Goal: Check status: Check status

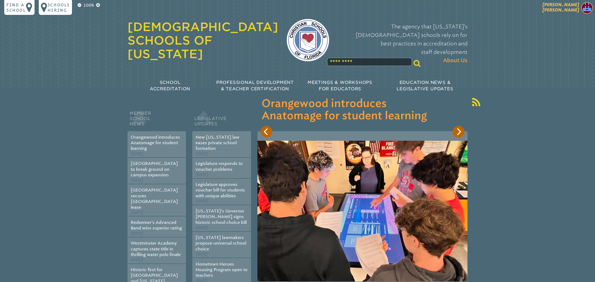
click at [563, 8] on span "Beth M Bosman Acosta" at bounding box center [560, 7] width 37 height 10
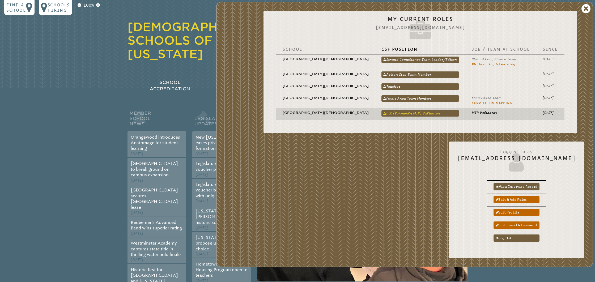
click at [419, 112] on link "PLC (formerly MIP) Validator" at bounding box center [420, 113] width 78 height 6
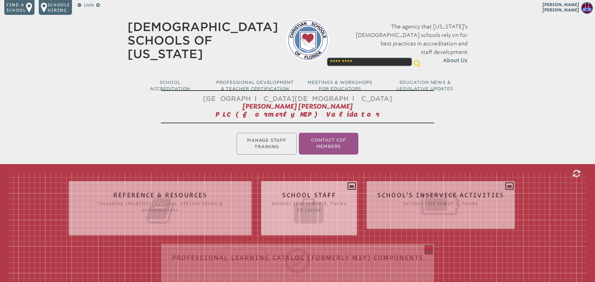
click at [299, 193] on h2 "School Staff Actions link to mip-5 , Forms 58 listed" at bounding box center [309, 209] width 75 height 34
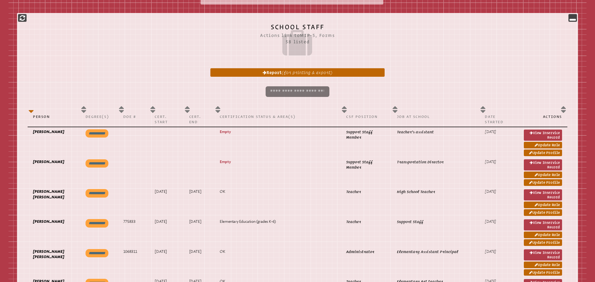
scroll to position [240, 0]
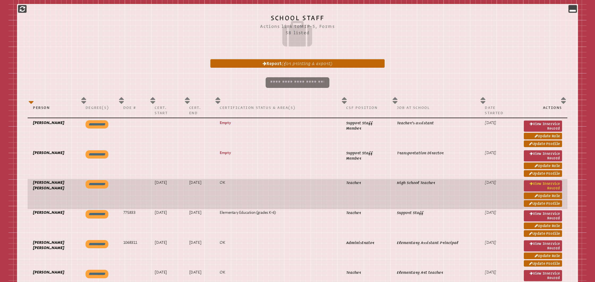
click at [557, 185] on link "View inservice record" at bounding box center [543, 185] width 38 height 11
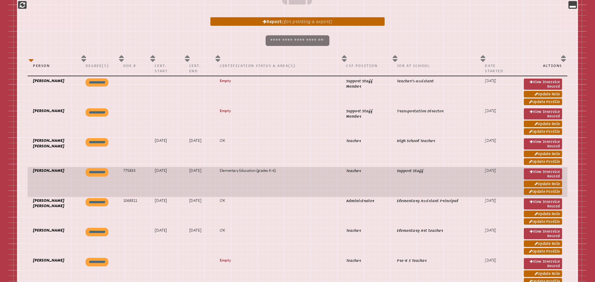
scroll to position [283, 0]
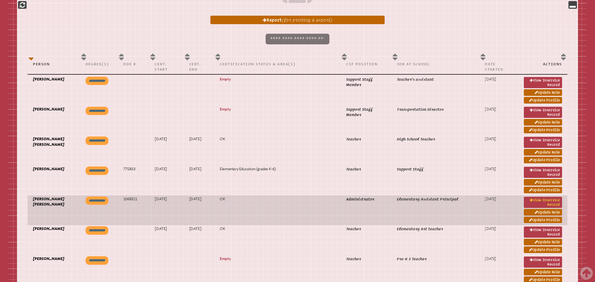
click at [550, 202] on link "View inservice record" at bounding box center [543, 202] width 38 height 11
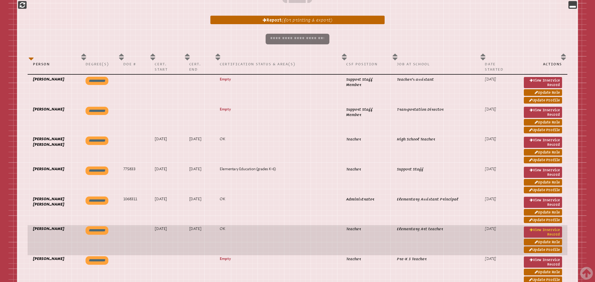
click at [552, 230] on link "View inservice record" at bounding box center [543, 232] width 38 height 11
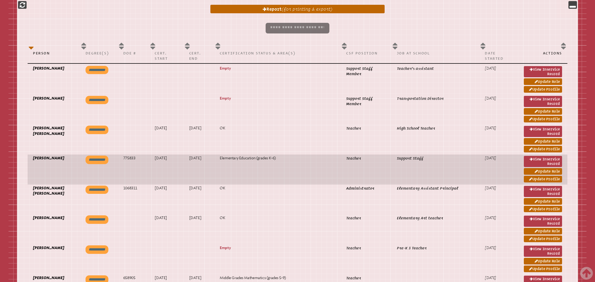
scroll to position [295, 0]
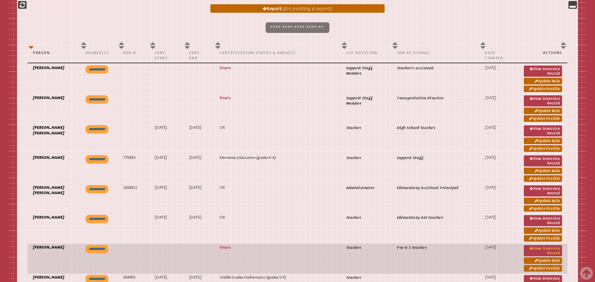
click at [548, 254] on link "View inservice record" at bounding box center [543, 250] width 38 height 11
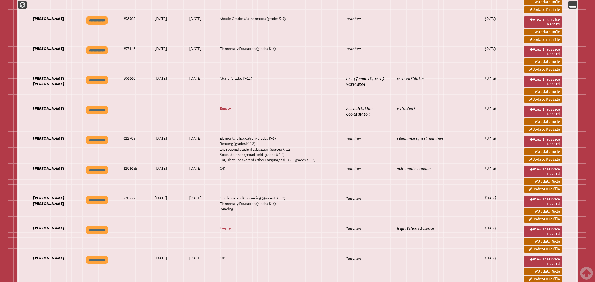
scroll to position [555, 0]
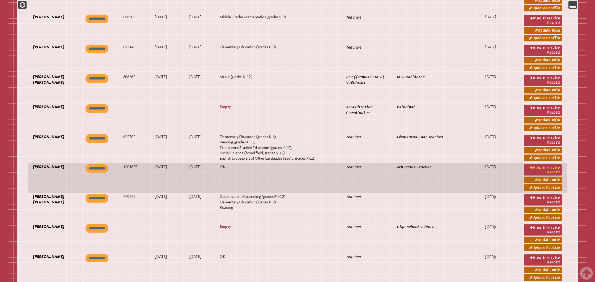
click at [531, 170] on icon at bounding box center [531, 168] width 3 height 4
click at [532, 174] on link "View inservice record" at bounding box center [543, 169] width 38 height 11
click at [540, 191] on link "Update Profile" at bounding box center [543, 187] width 38 height 7
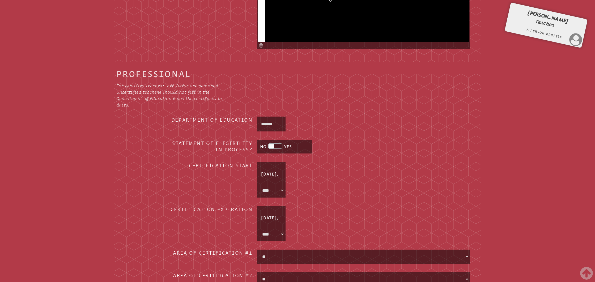
scroll to position [475, 0]
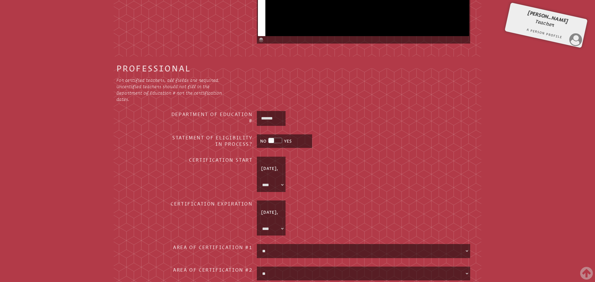
click at [281, 185] on select "* **** **** **** **** **** **** **** **** **** **** **** **** **** **** **** **…" at bounding box center [271, 185] width 27 height 12
select select "****"
click at [258, 179] on select "* **** **** **** **** **** **** **** **** **** **** **** **** **** **** **** **…" at bounding box center [271, 185] width 27 height 12
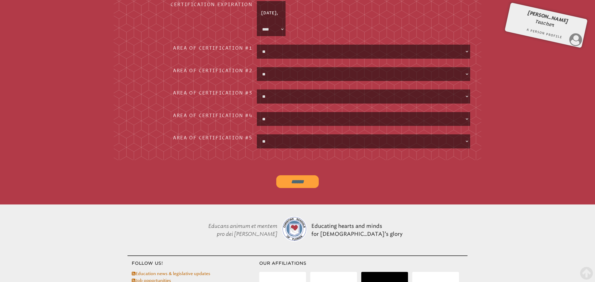
scroll to position [675, 0]
click at [303, 184] on input "******" at bounding box center [297, 181] width 42 height 13
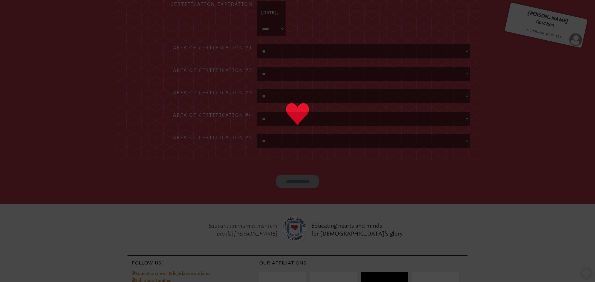
type input "******"
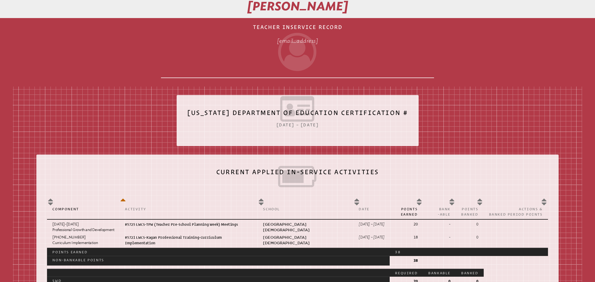
scroll to position [112, 0]
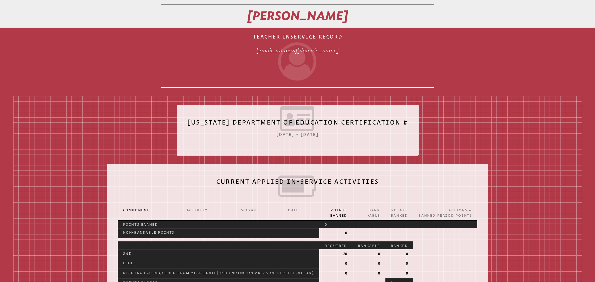
scroll to position [91, 0]
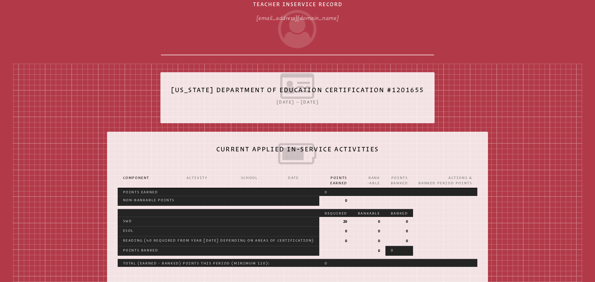
scroll to position [63, 0]
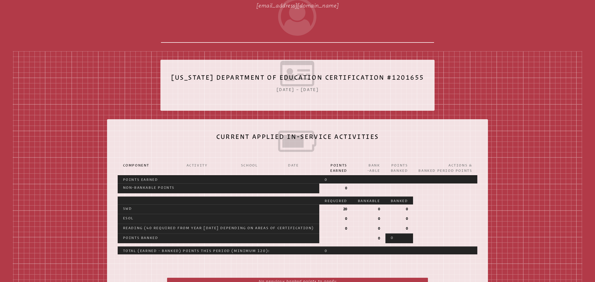
scroll to position [119, 0]
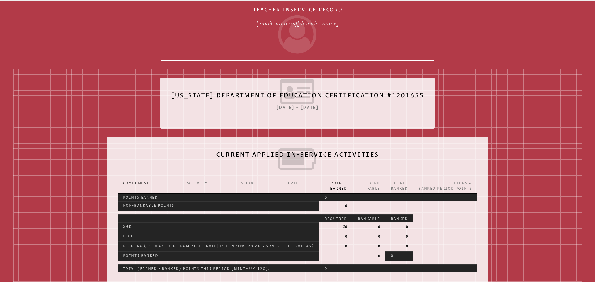
click at [315, 109] on span "[DATE] – [DATE]" at bounding box center [297, 107] width 42 height 5
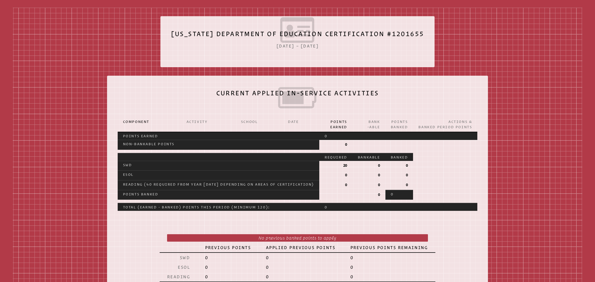
scroll to position [119, 0]
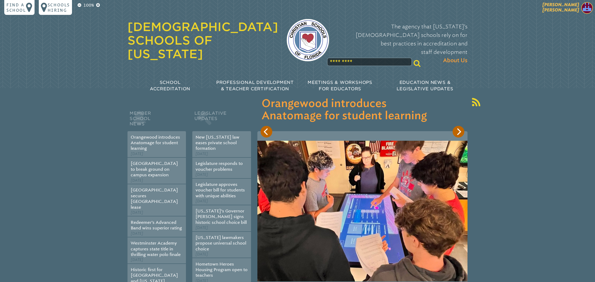
click at [572, 10] on span "Beth M Bosman Acosta" at bounding box center [560, 7] width 37 height 10
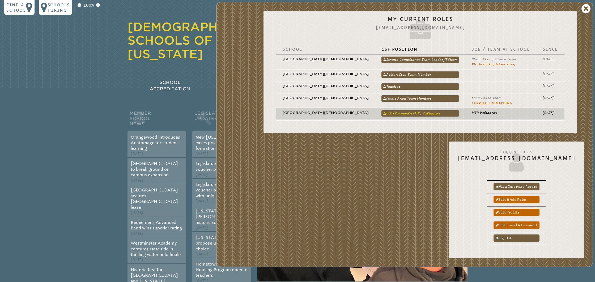
click at [432, 114] on link "PLC (formerly MIP) Validator" at bounding box center [420, 113] width 78 height 6
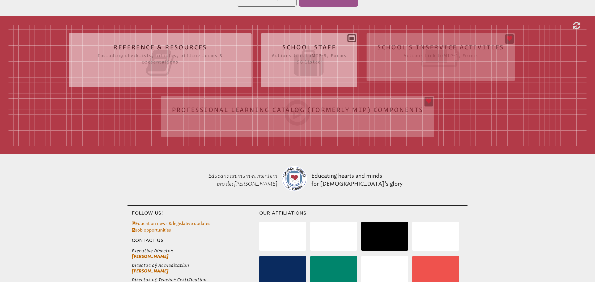
scroll to position [162, 0]
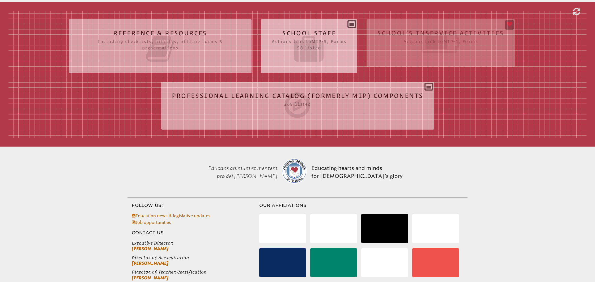
click at [307, 40] on icon at bounding box center [309, 49] width 75 height 30
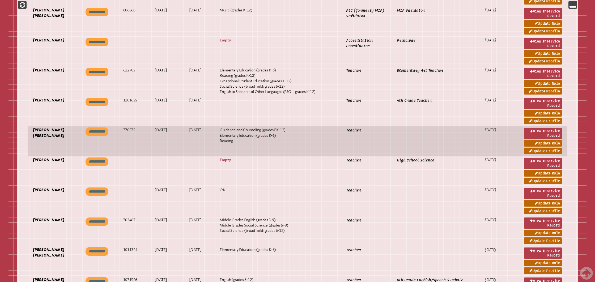
scroll to position [622, 0]
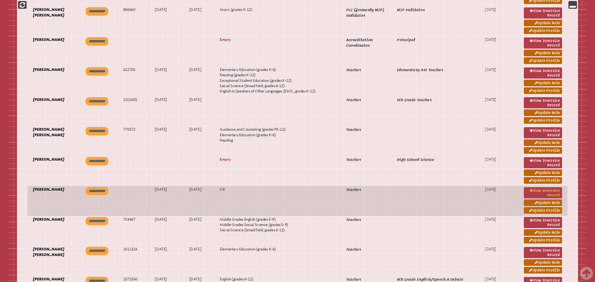
click at [531, 198] on link "View inservice record" at bounding box center [543, 192] width 38 height 11
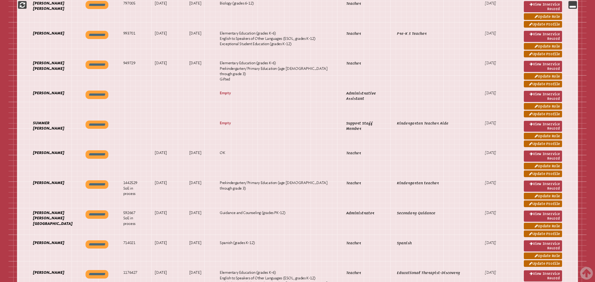
scroll to position [930, 0]
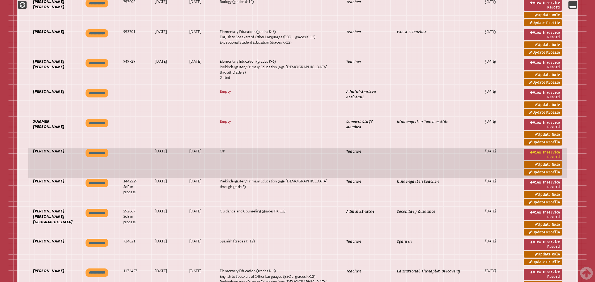
click at [553, 160] on link "View inservice record" at bounding box center [543, 154] width 38 height 11
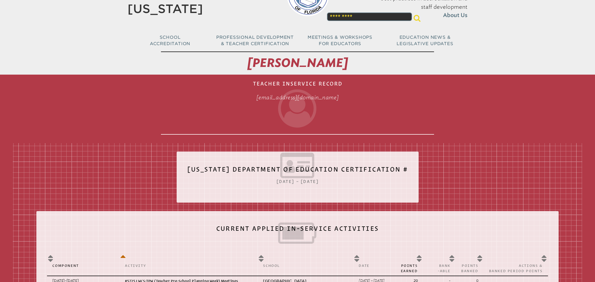
scroll to position [26, 0]
